Goal: Transaction & Acquisition: Obtain resource

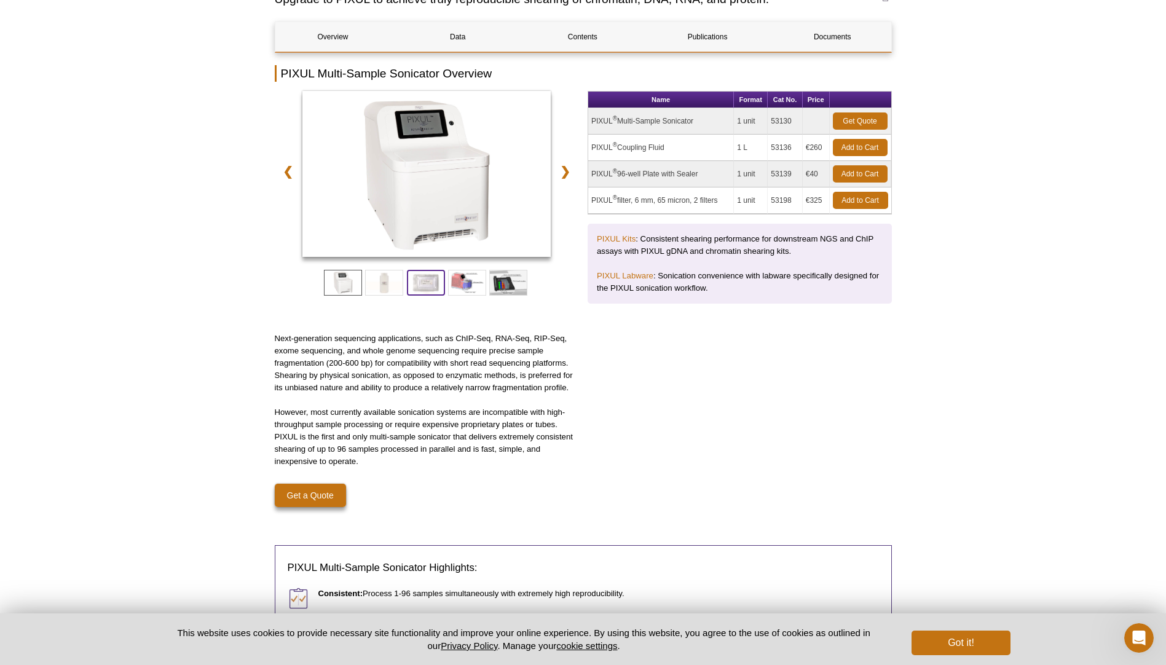
click at [410, 282] on span at bounding box center [426, 283] width 38 height 26
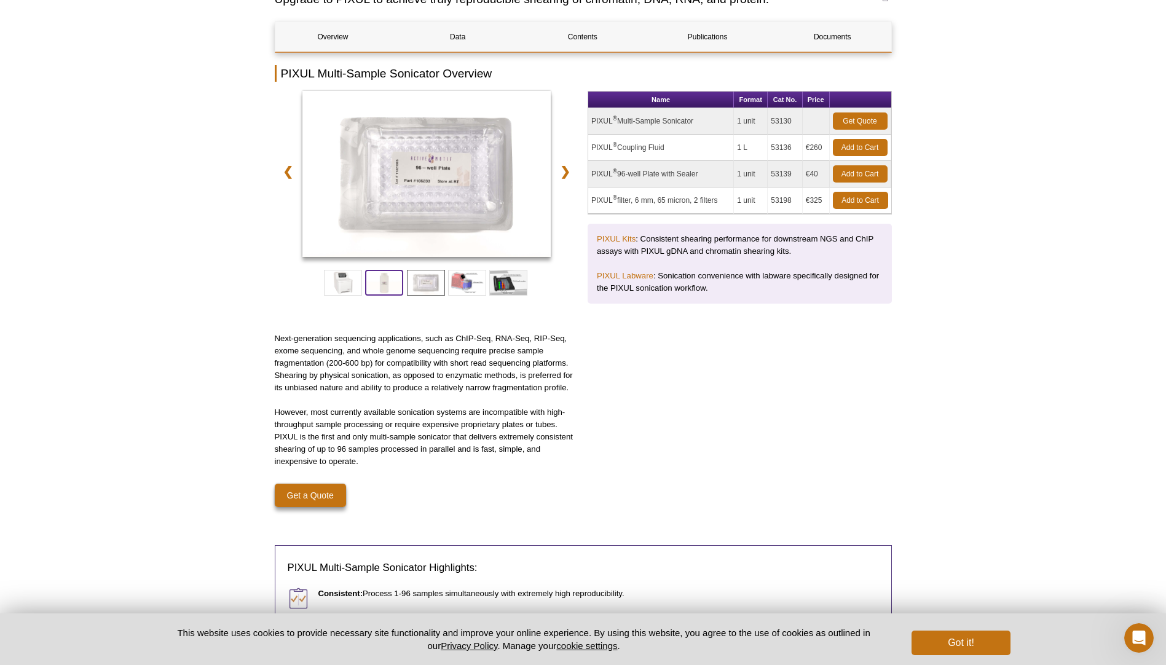
click at [376, 283] on span at bounding box center [384, 283] width 38 height 26
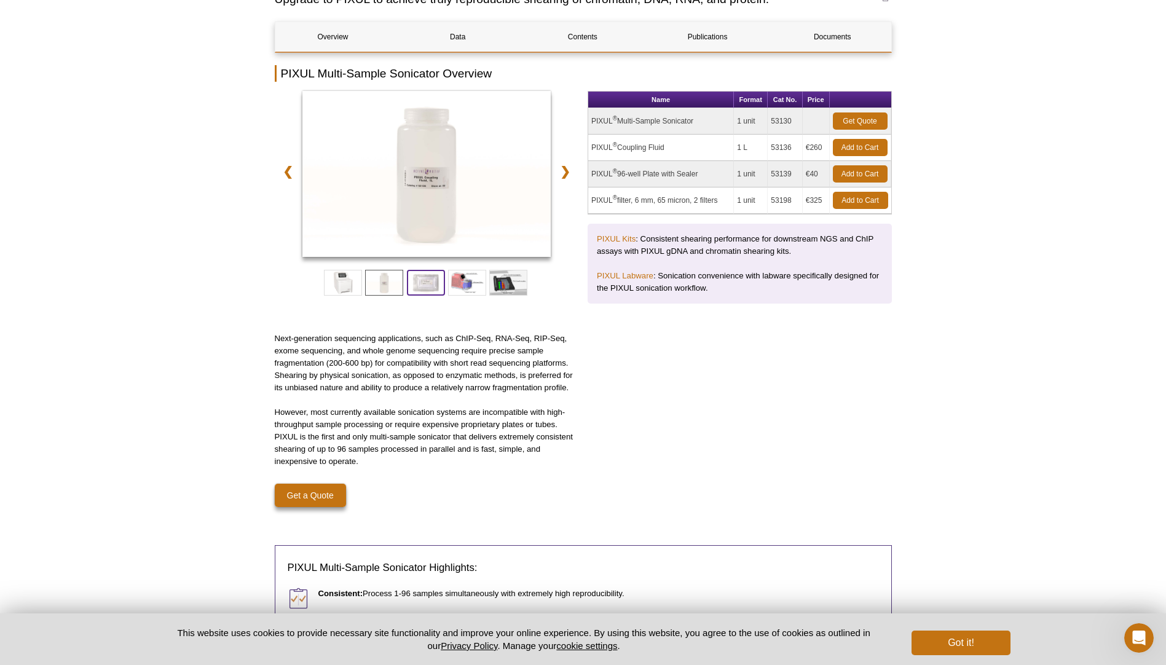
click at [427, 287] on span at bounding box center [426, 283] width 38 height 26
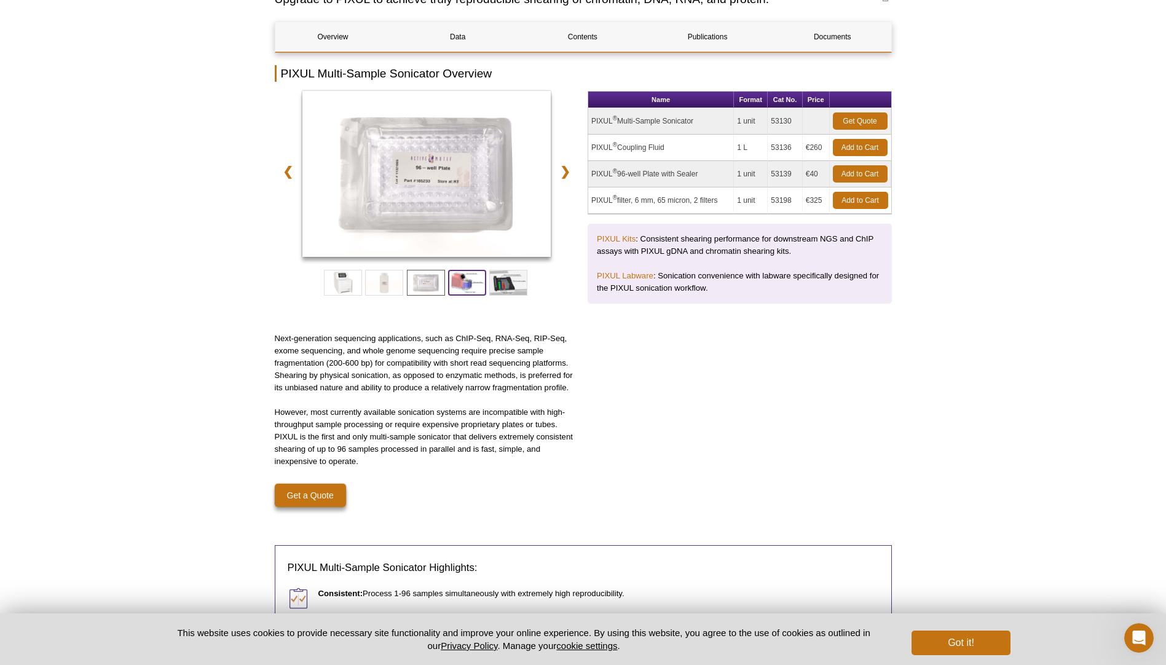
click at [466, 288] on span at bounding box center [467, 283] width 38 height 26
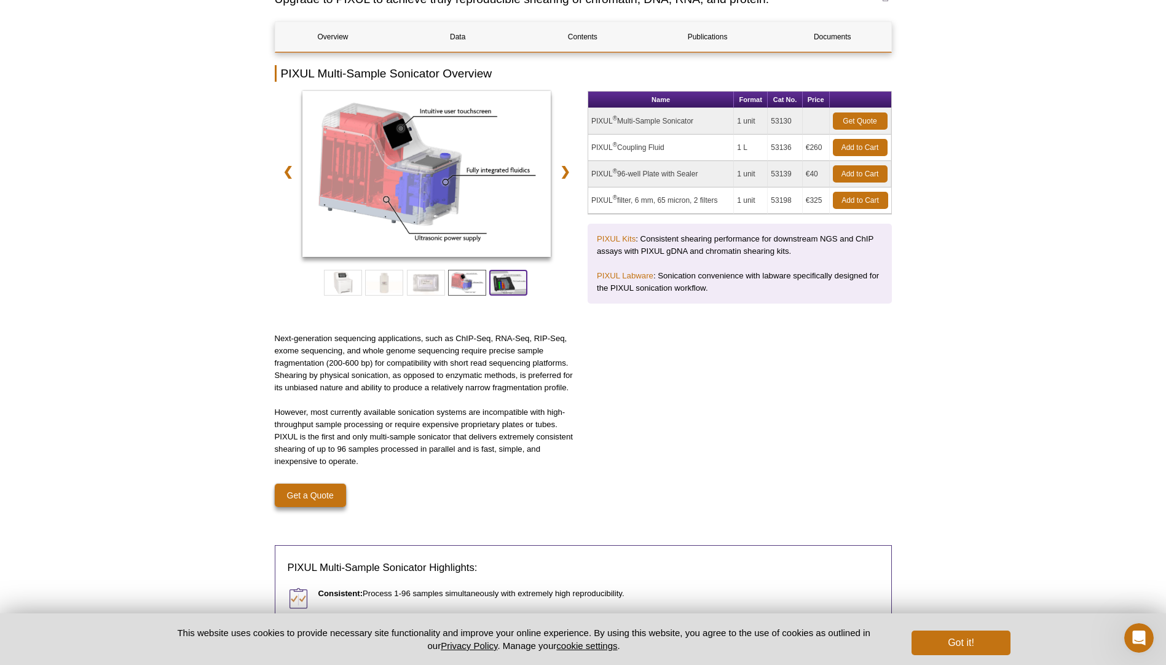
click at [502, 287] on span at bounding box center [508, 283] width 38 height 26
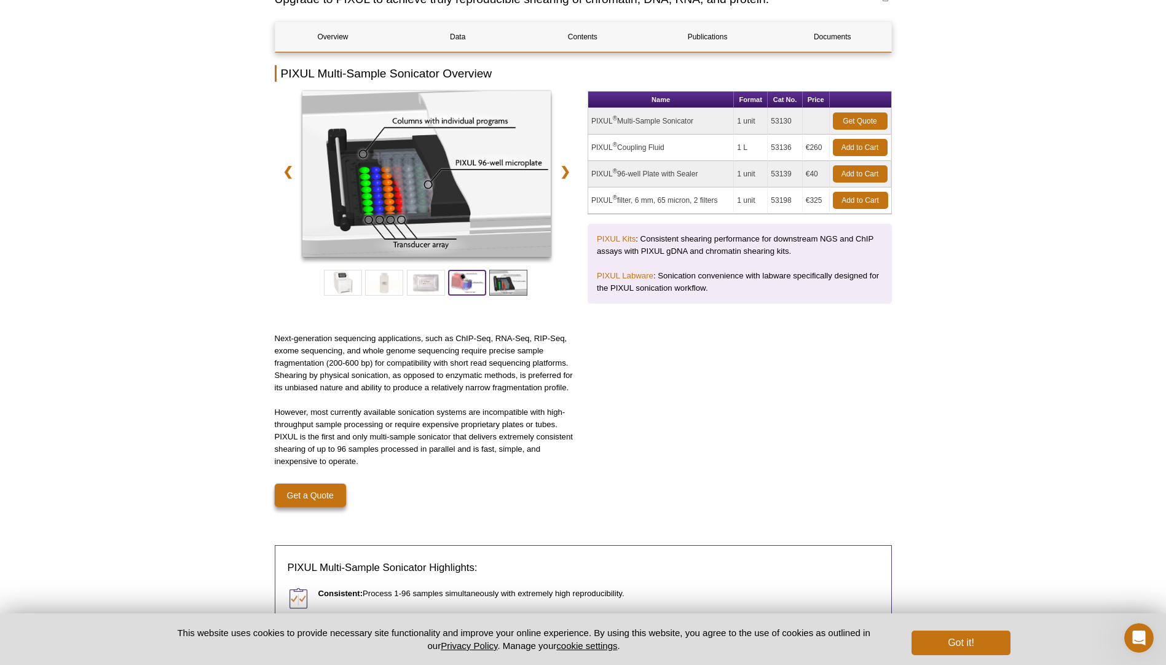
click at [468, 286] on span at bounding box center [467, 283] width 38 height 26
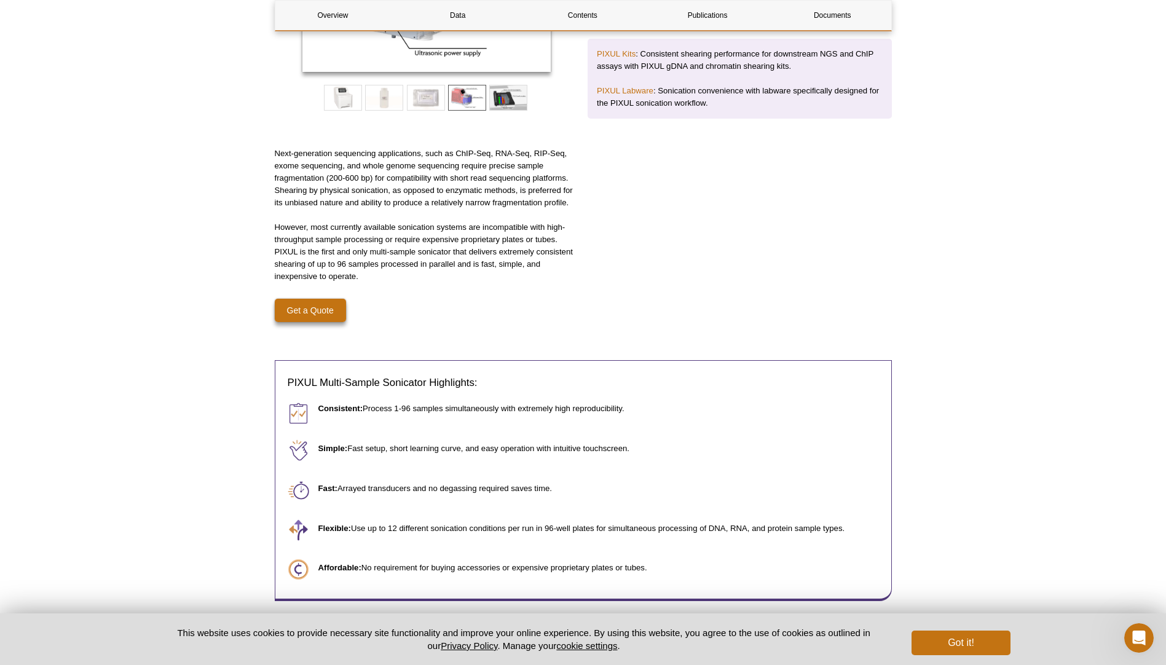
scroll to position [123, 0]
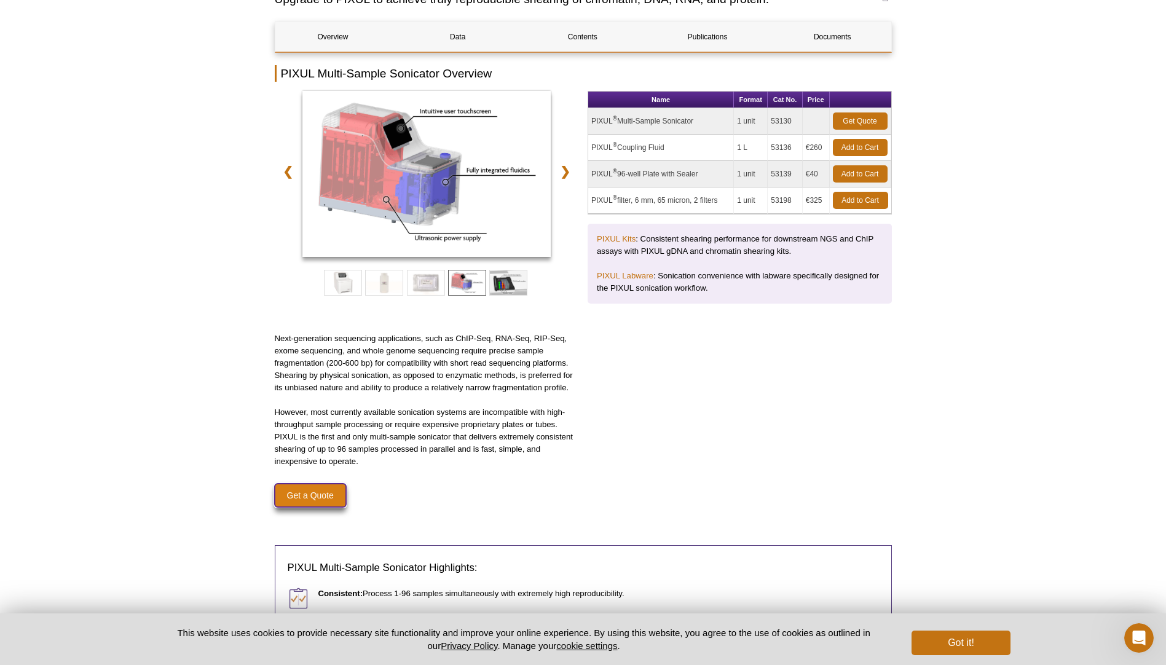
click at [307, 495] on link "Get a Quote" at bounding box center [310, 495] width 71 height 23
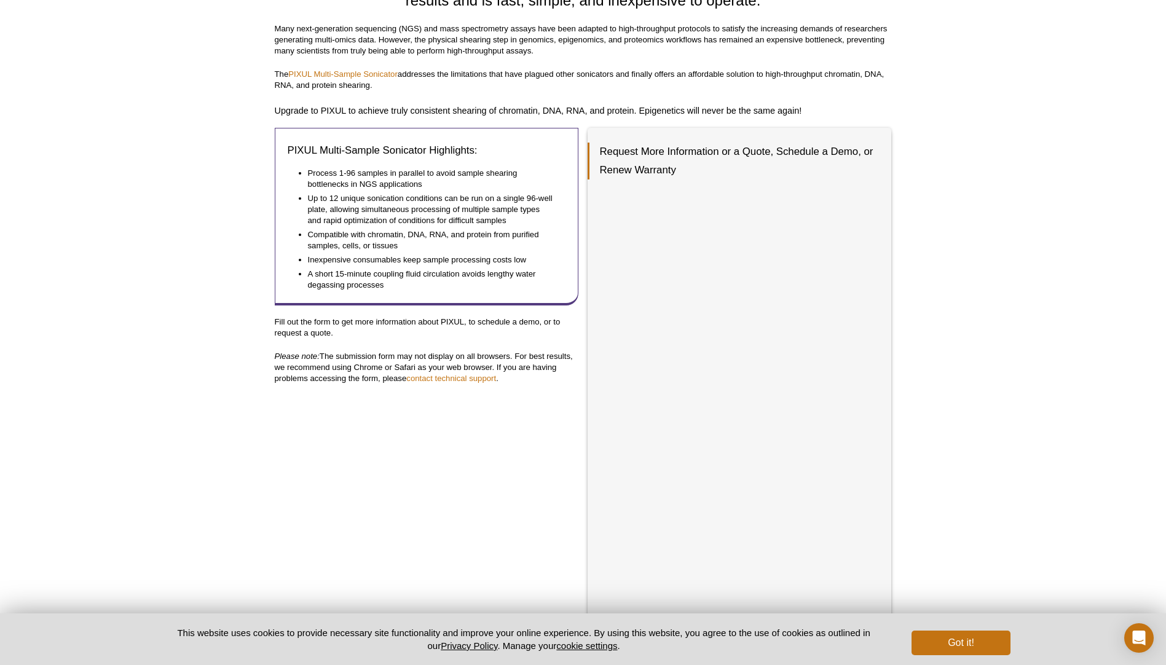
scroll to position [227, 0]
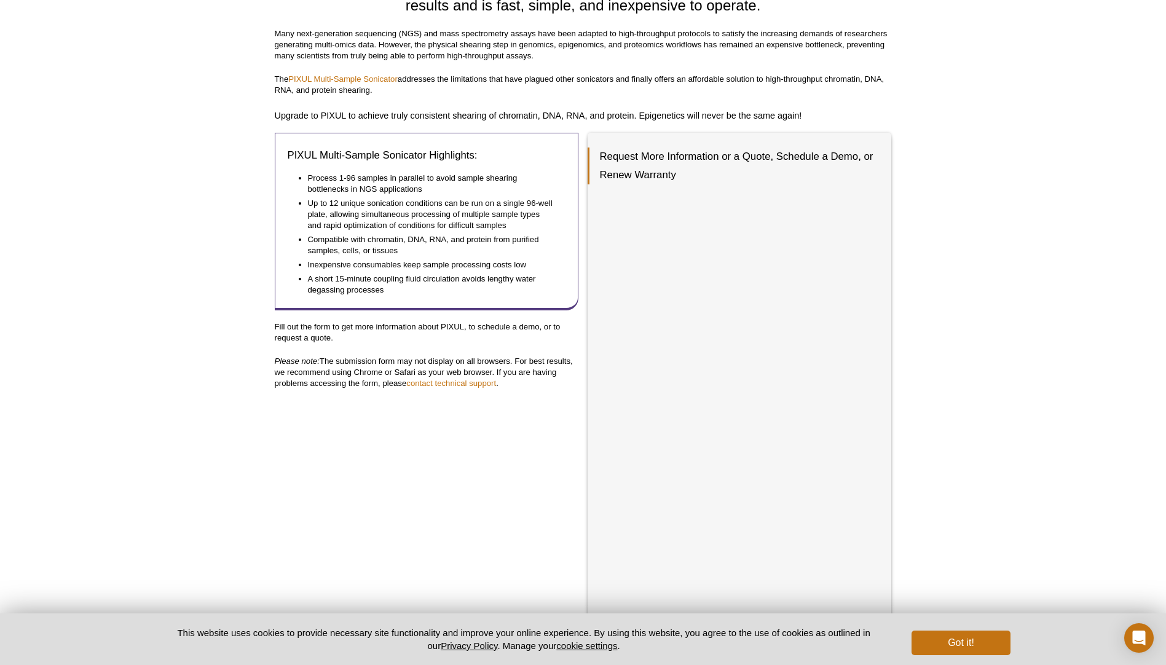
click at [961, 521] on div "Active Motif Logo Enabling Epigenetics Research 0 Search Skip to content Active…" at bounding box center [583, 347] width 1166 height 1149
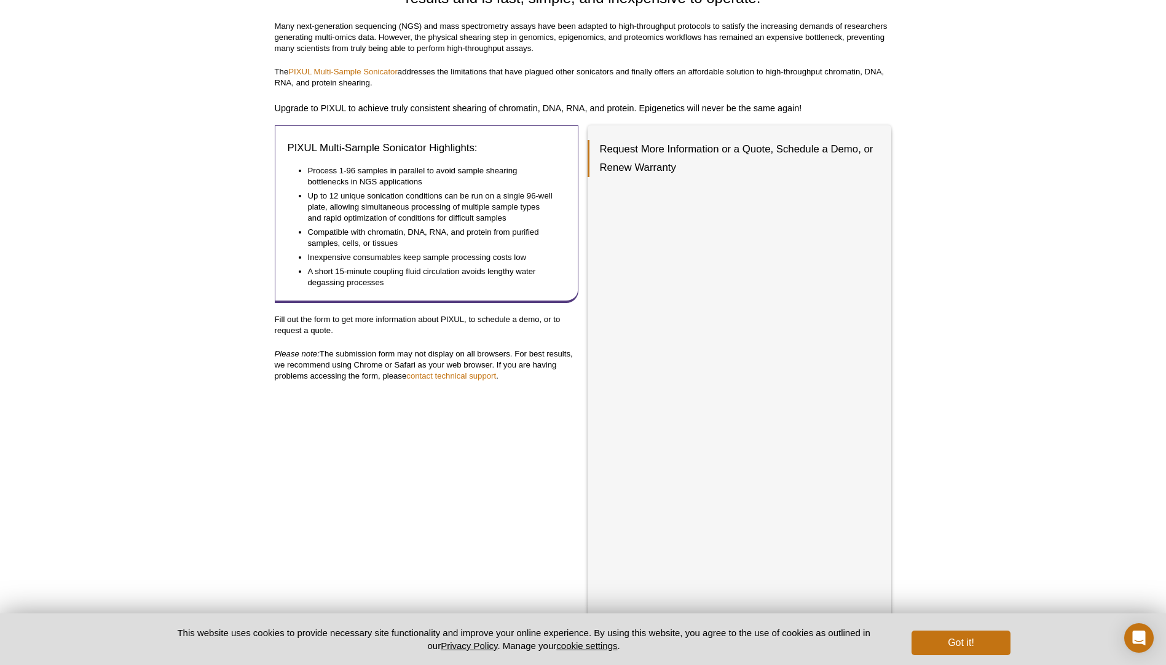
scroll to position [350, 0]
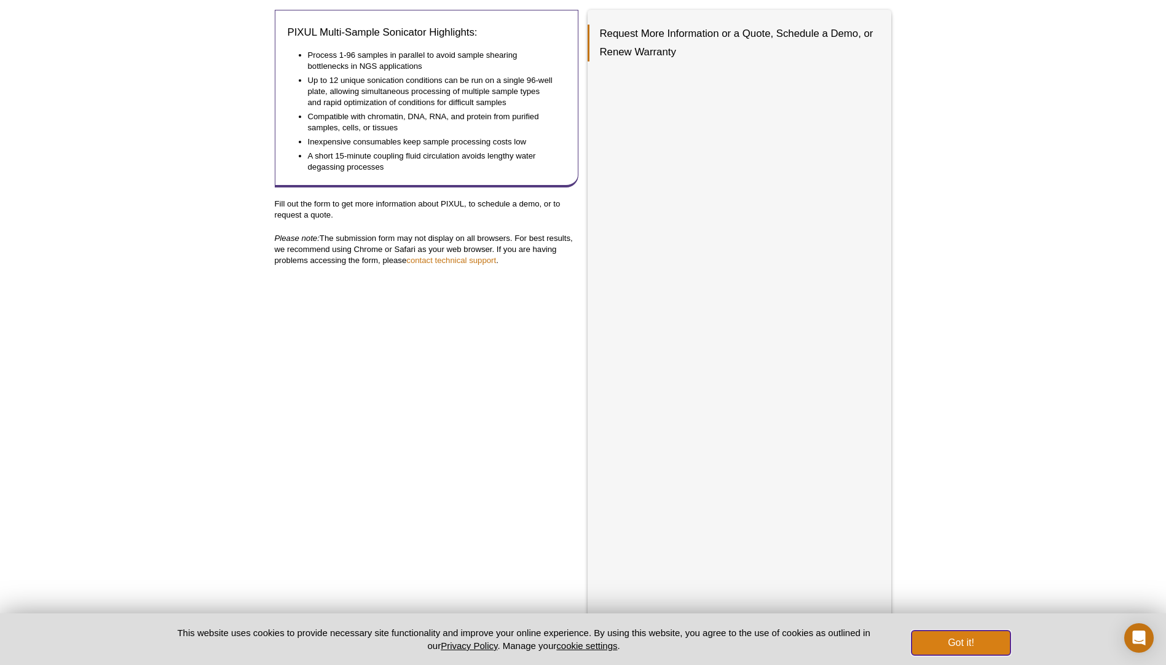
click at [981, 643] on button "Got it!" at bounding box center [960, 643] width 98 height 25
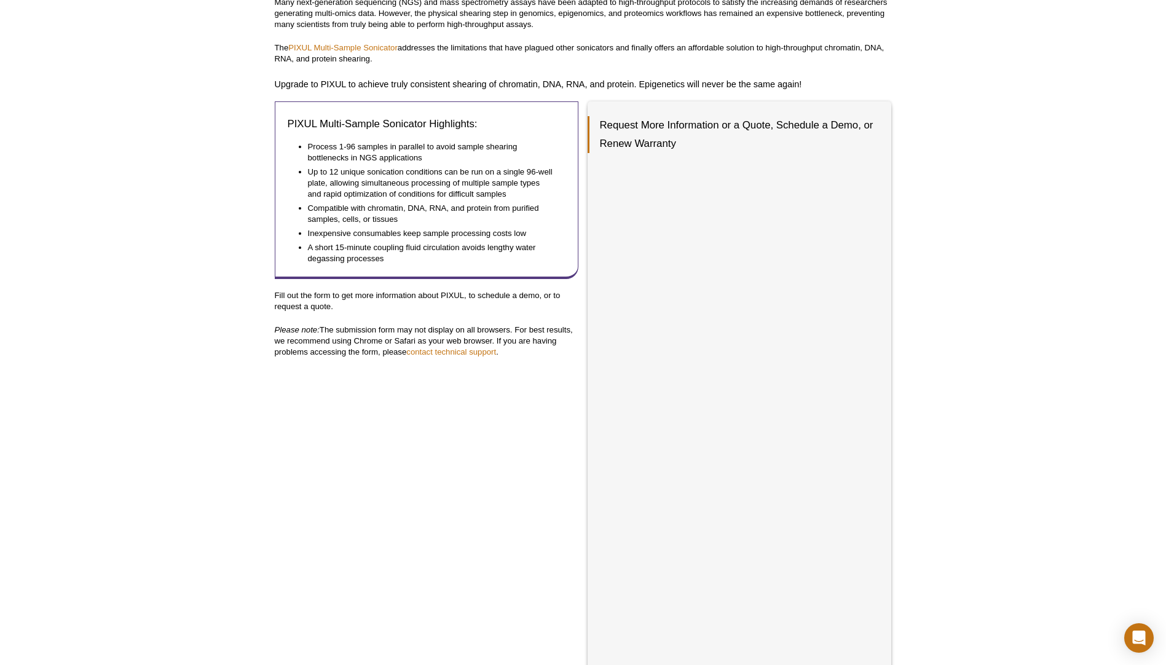
scroll to position [104, 0]
